Goal: Check status

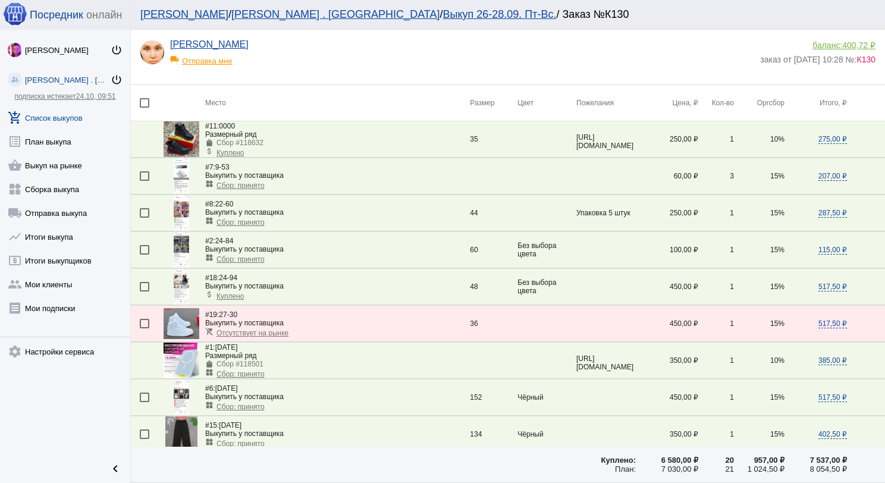
click at [59, 115] on link "add_shopping_cart Список выкупов" at bounding box center [65, 115] width 130 height 24
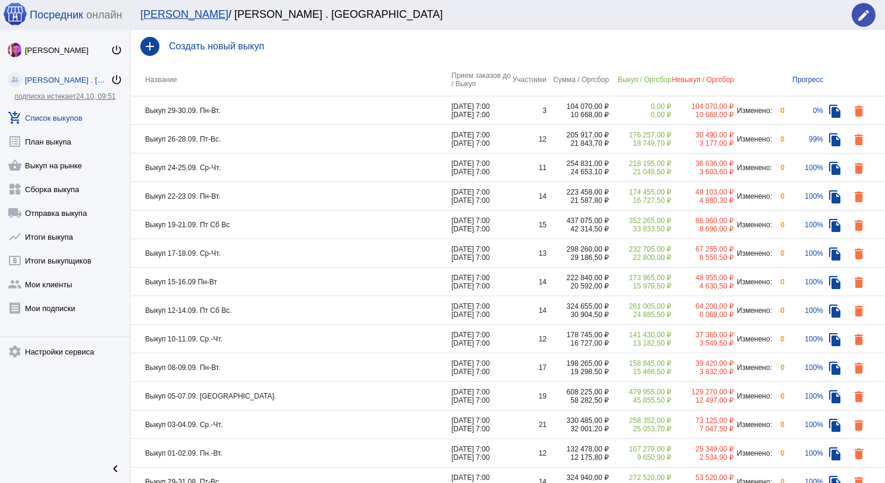
click at [271, 111] on td "Выкуп 29-30.09. Пн-Вт." at bounding box center [291, 110] width 321 height 29
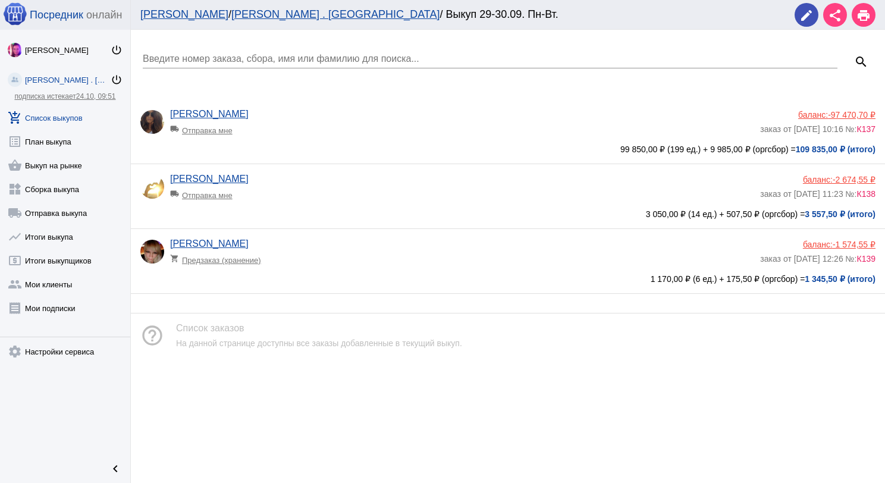
click at [278, 125] on app-delivery-type "local_shipping Отправка мне" at bounding box center [462, 127] width 584 height 15
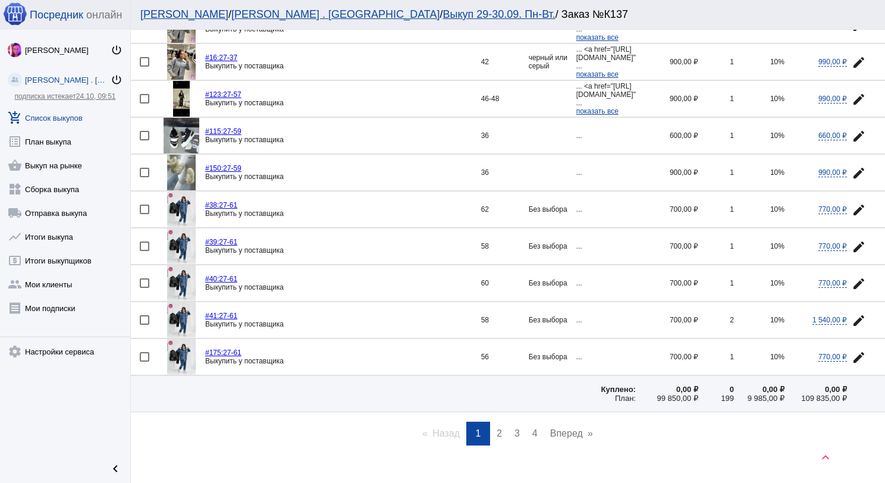
scroll to position [1596, 0]
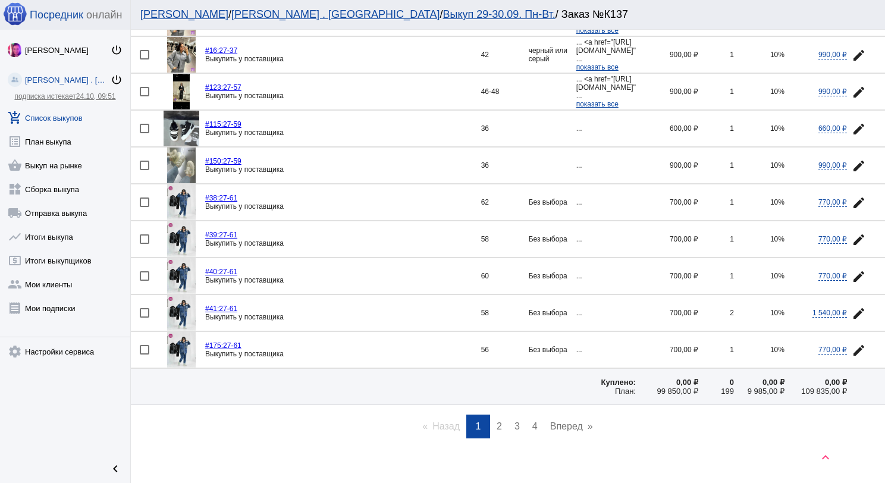
click at [497, 421] on span "2" at bounding box center [499, 426] width 5 height 10
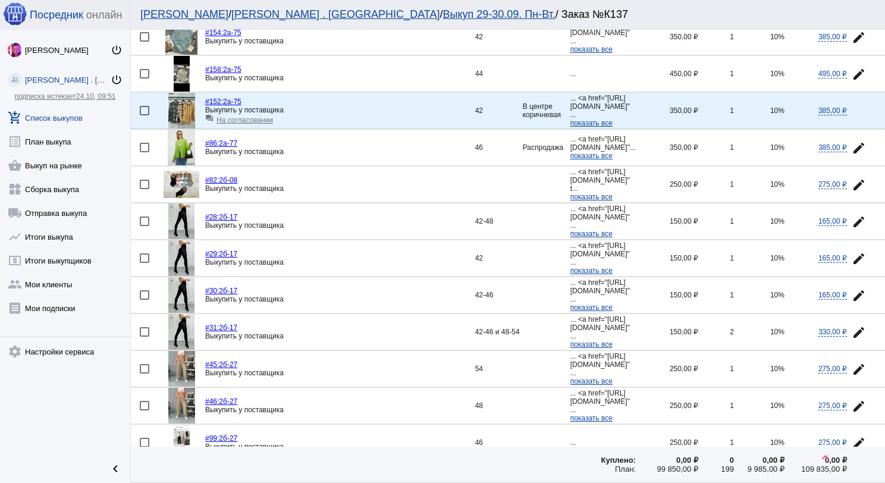
scroll to position [1477, 0]
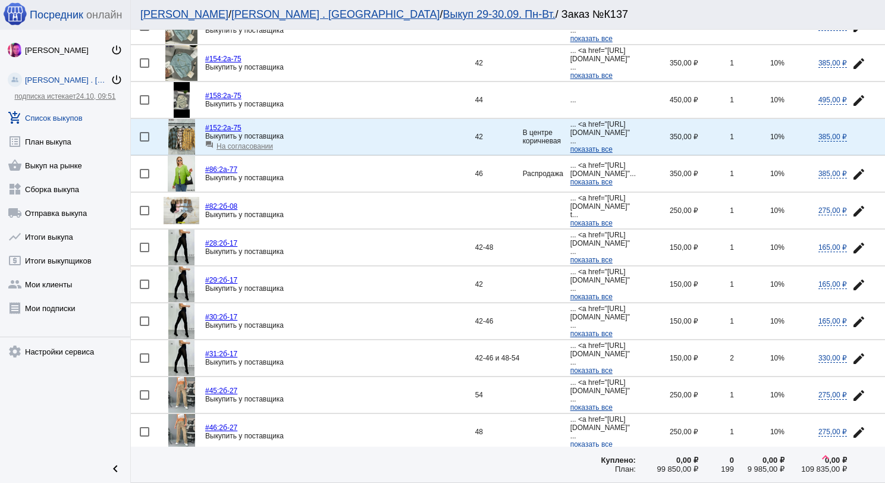
click at [181, 132] on img at bounding box center [181, 137] width 27 height 36
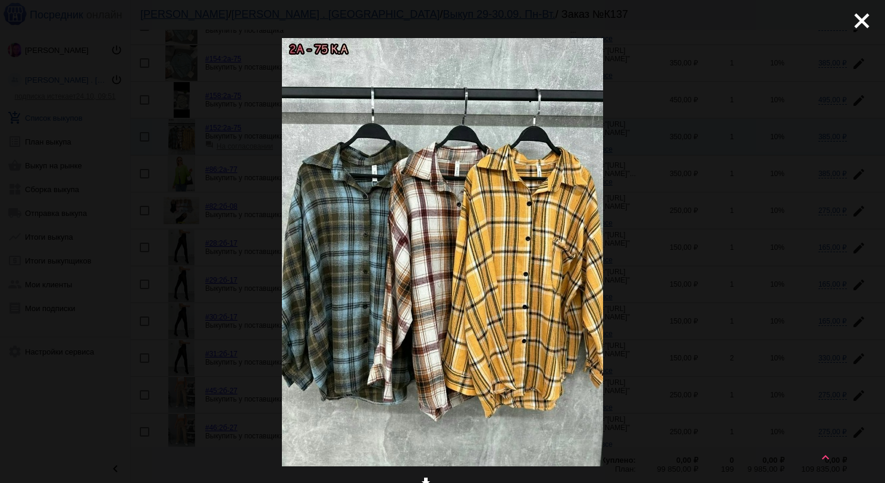
drag, startPoint x: 849, startPoint y: 15, endPoint x: 684, endPoint y: 20, distance: 165.4
click at [850, 15] on mat-icon "close" at bounding box center [857, 16] width 14 height 14
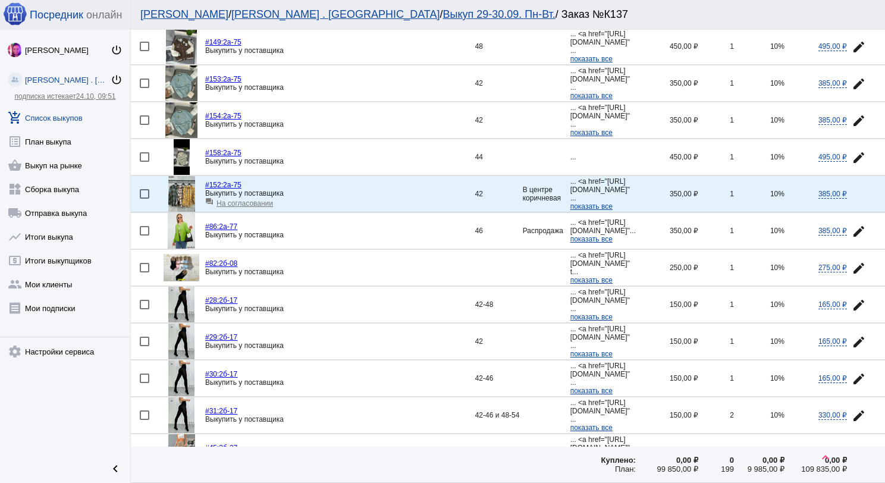
scroll to position [1418, 0]
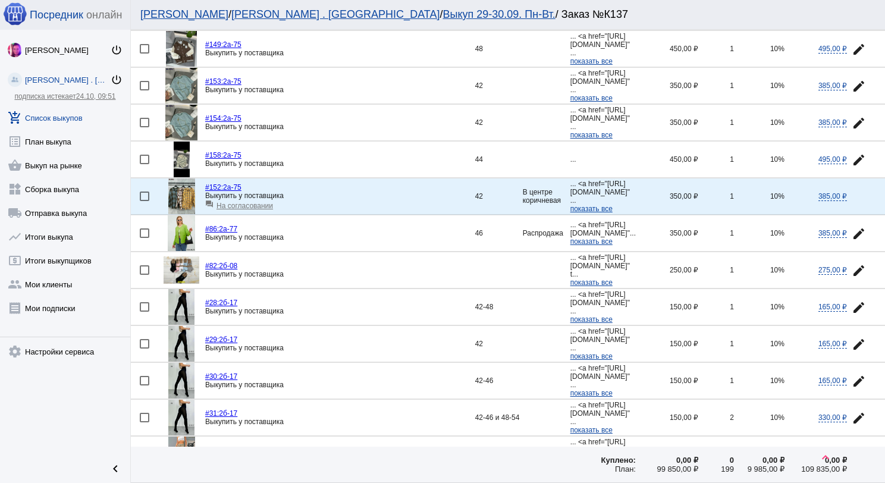
click at [265, 202] on span "На согласовании" at bounding box center [244, 206] width 56 height 8
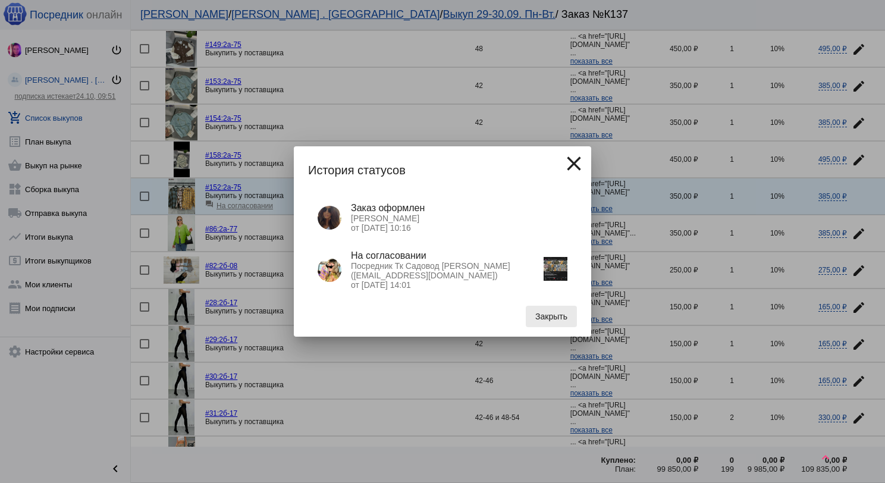
click at [564, 326] on button "Закрыть" at bounding box center [551, 316] width 51 height 21
